Goal: Task Accomplishment & Management: Manage account settings

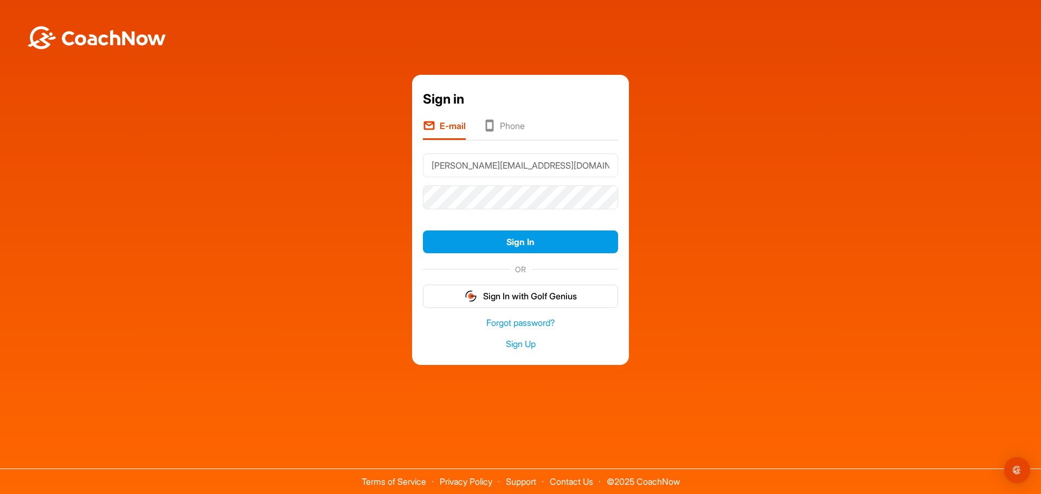
type input "[PERSON_NAME][EMAIL_ADDRESS][DOMAIN_NAME]"
click at [423, 231] on button "Sign In" at bounding box center [520, 242] width 195 height 23
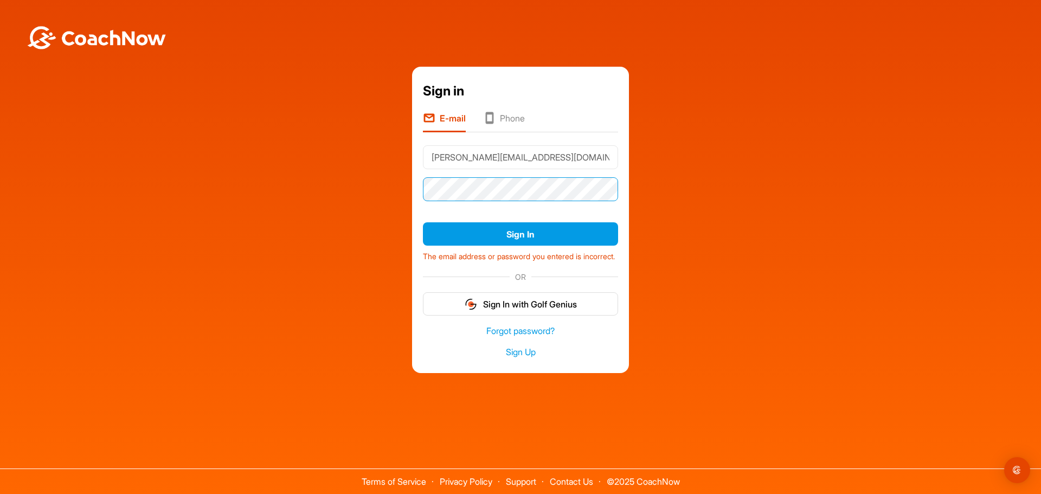
click at [423, 222] on button "Sign In" at bounding box center [520, 233] width 195 height 23
